Goal: Transaction & Acquisition: Purchase product/service

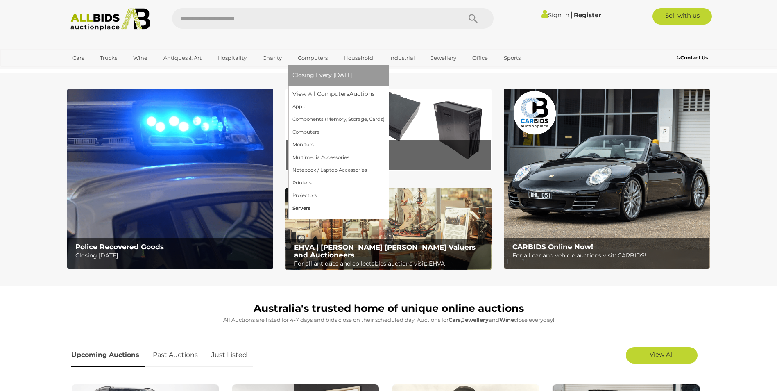
click at [306, 206] on link "Servers" at bounding box center [339, 208] width 92 height 13
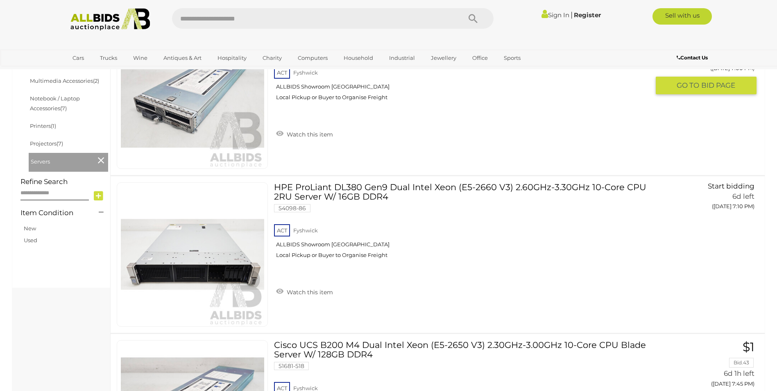
scroll to position [328, 0]
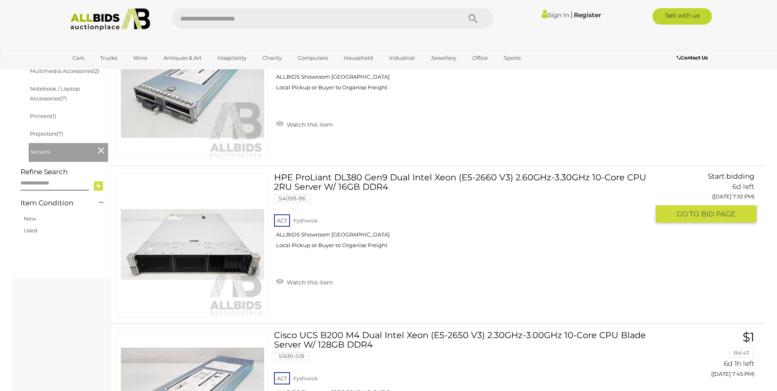
click at [331, 190] on link "HPE ProLiant DL380 Gen9 Dual Intel Xeon (E5-2660 V3) 2.60GHz-3.30GHz 10-Core CP…" at bounding box center [465, 213] width 370 height 82
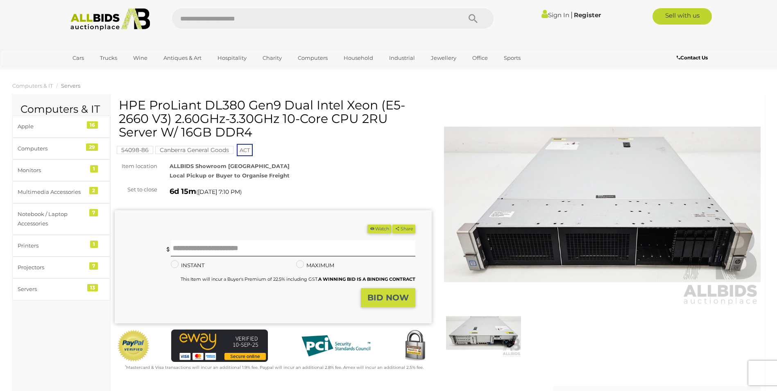
click at [497, 337] on img at bounding box center [483, 333] width 75 height 48
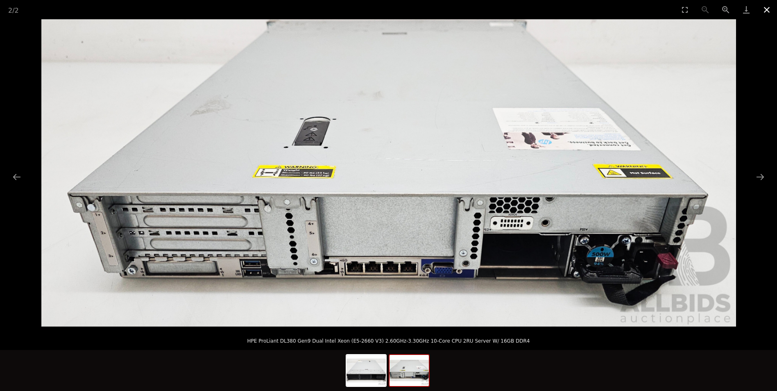
click at [769, 13] on button "Close gallery" at bounding box center [767, 9] width 20 height 19
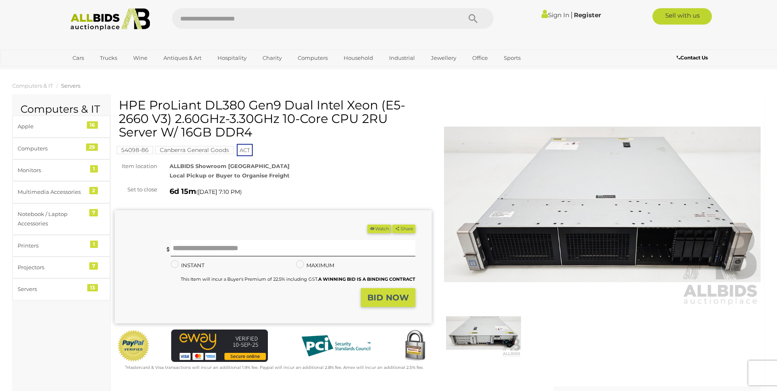
click at [605, 232] on img at bounding box center [602, 204] width 317 height 204
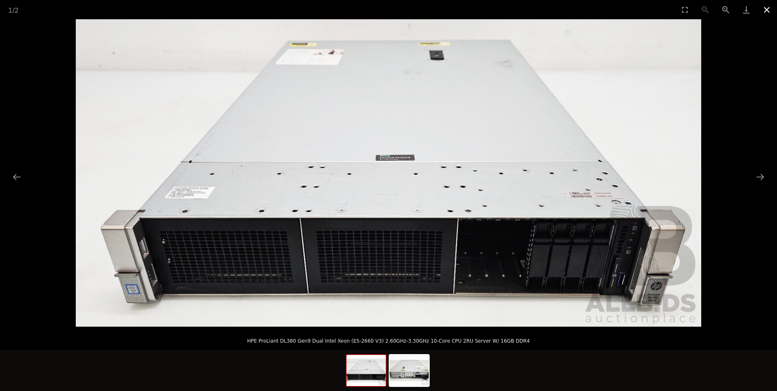
click at [768, 14] on button "Close gallery" at bounding box center [767, 9] width 20 height 19
